Goal: Task Accomplishment & Management: Complete application form

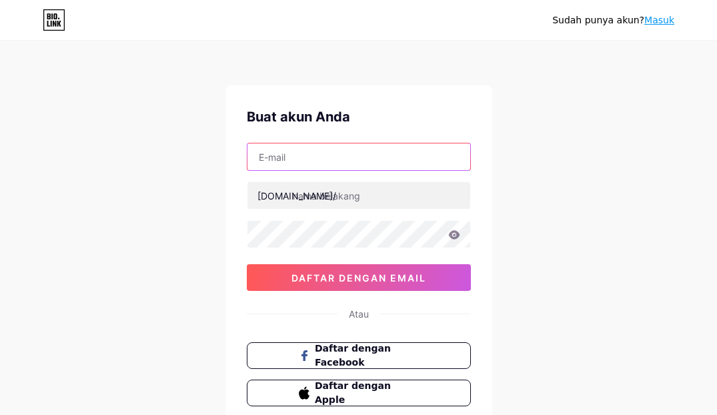
click at [336, 159] on input "text" at bounding box center [358, 156] width 223 height 27
paste input "[EMAIL_ADDRESS][DOMAIN_NAME]"
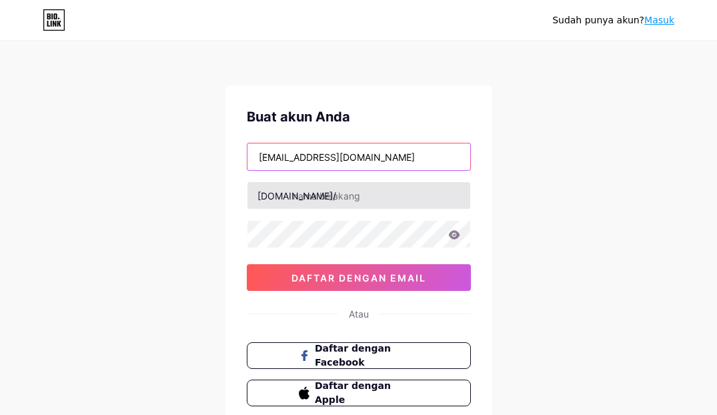
type input "[EMAIL_ADDRESS][DOMAIN_NAME]"
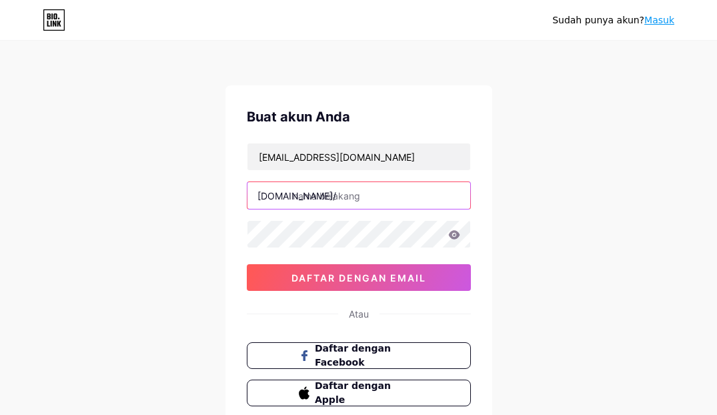
click at [307, 197] on input "text" at bounding box center [358, 195] width 223 height 27
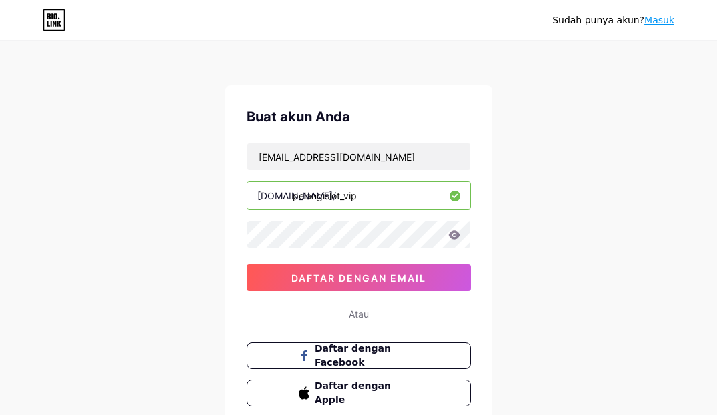
type input "pelangislot_vip"
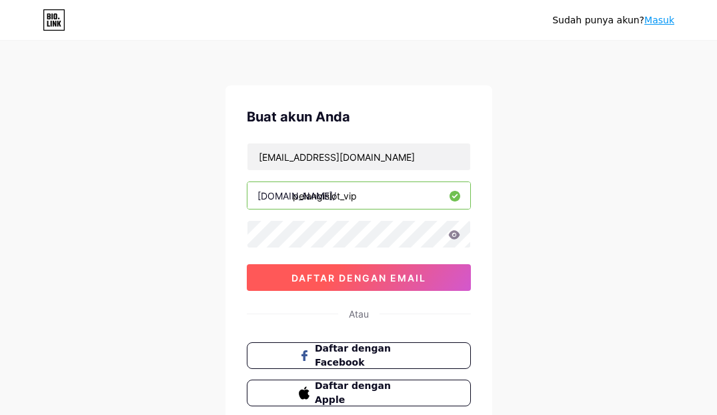
click at [334, 280] on font "daftar dengan email" at bounding box center [358, 277] width 135 height 11
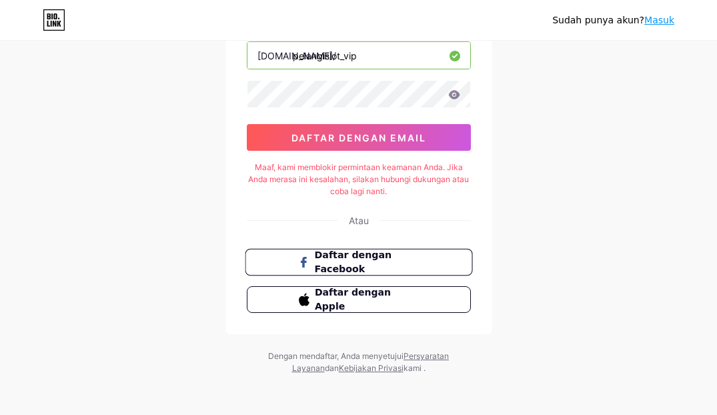
scroll to position [142, 0]
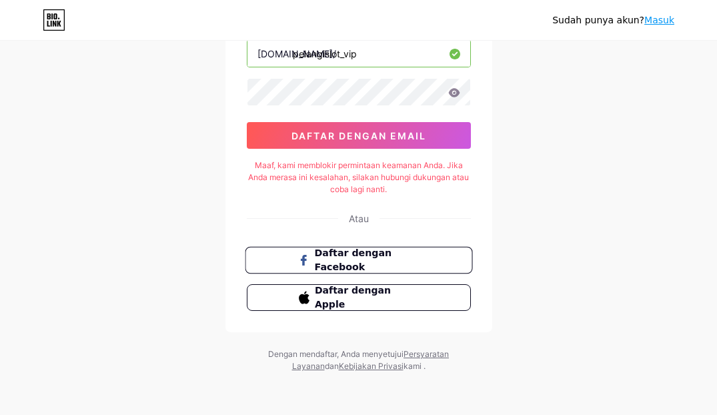
click at [337, 263] on font "Daftar dengan Facebook" at bounding box center [352, 259] width 77 height 25
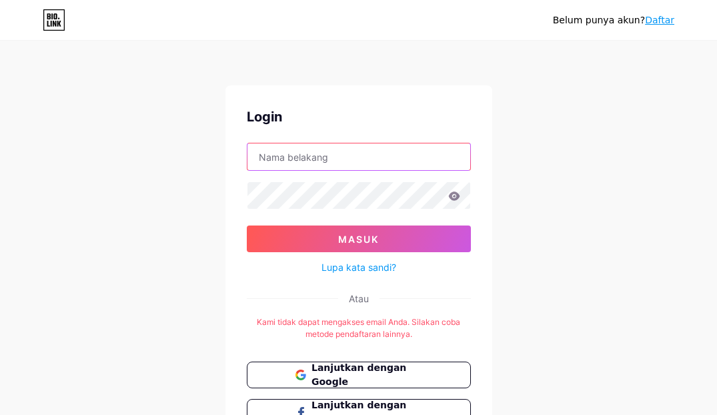
click at [288, 159] on input "text" at bounding box center [358, 156] width 223 height 27
type input "pelangislot_vip"
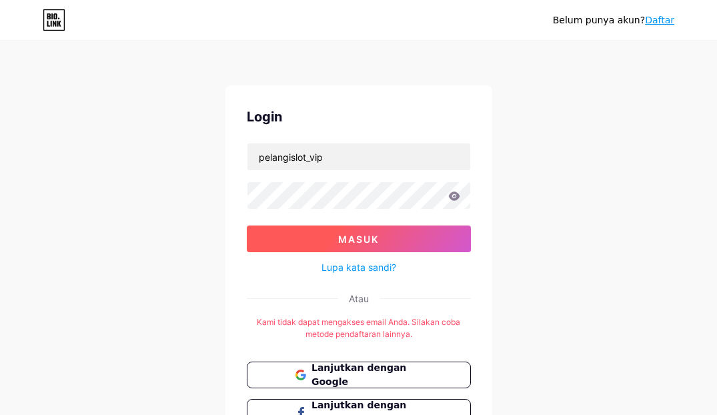
click at [367, 233] on font "Masuk" at bounding box center [358, 238] width 41 height 11
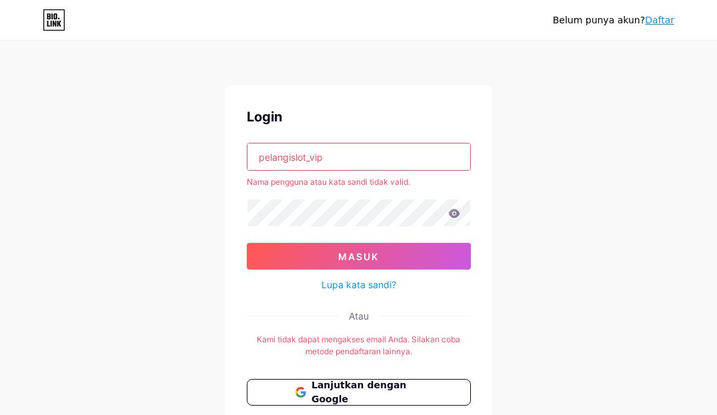
click at [336, 157] on input "pelangislot_vip" at bounding box center [358, 156] width 223 height 27
click at [660, 19] on font "Daftar" at bounding box center [659, 20] width 29 height 11
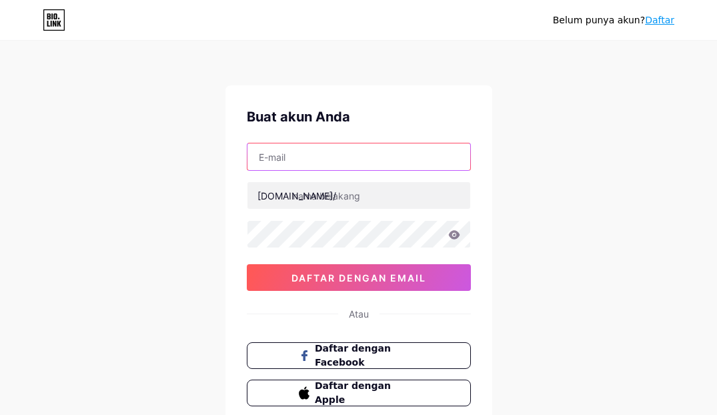
click at [279, 153] on input "text" at bounding box center [358, 156] width 223 height 27
paste input "[EMAIL_ADDRESS][DOMAIN_NAME]"
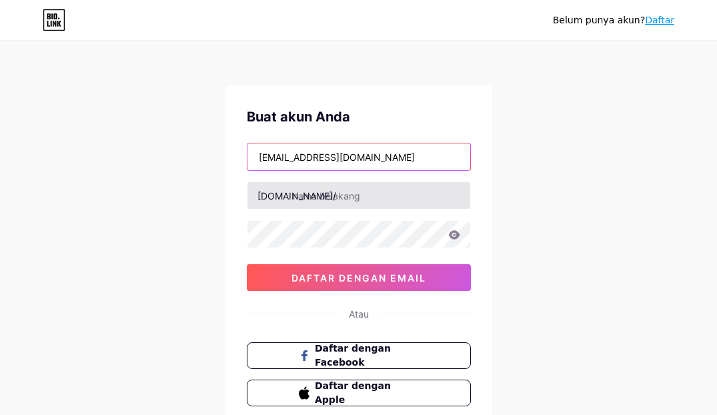
type input "[EMAIL_ADDRESS][DOMAIN_NAME]"
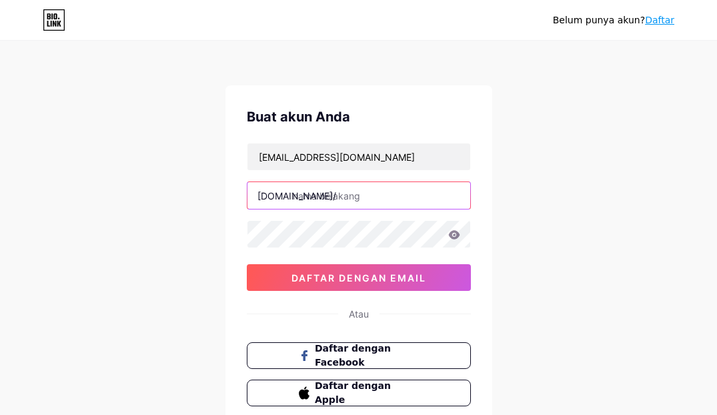
click at [306, 196] on input "text" at bounding box center [358, 195] width 223 height 27
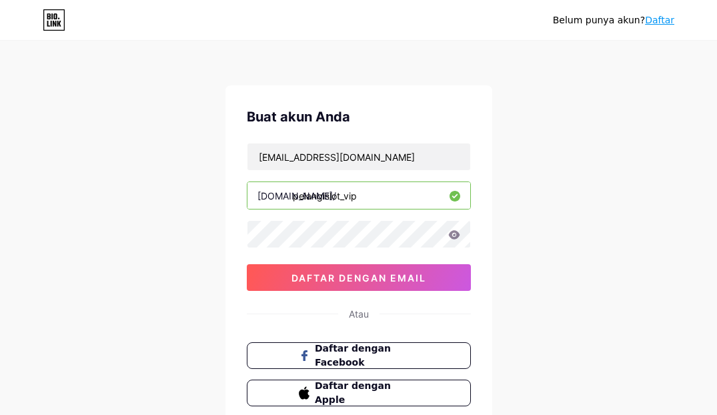
click at [372, 199] on input "pelangislot_vip" at bounding box center [358, 195] width 223 height 27
type input "pelangislot_vip"
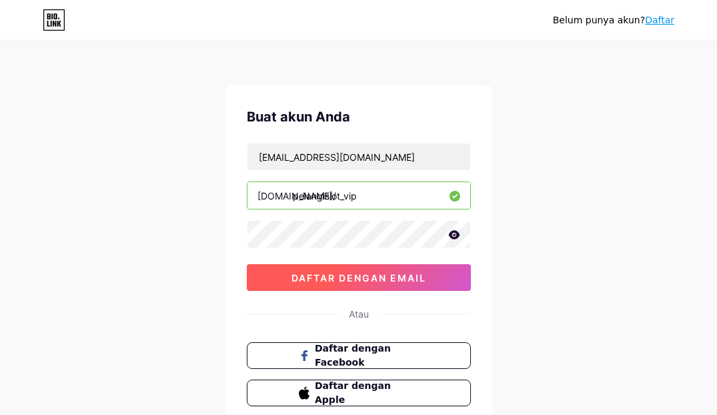
click at [362, 278] on font "daftar dengan email" at bounding box center [358, 277] width 135 height 11
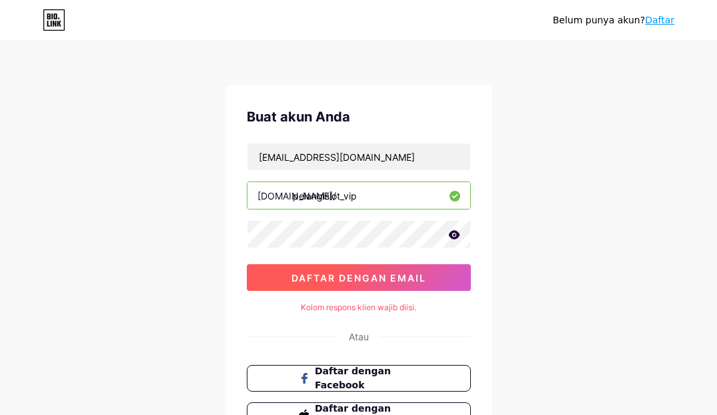
click at [358, 280] on font "daftar dengan email" at bounding box center [358, 277] width 135 height 11
click at [379, 274] on font "daftar dengan email" at bounding box center [358, 277] width 135 height 11
